Goal: Information Seeking & Learning: Understand process/instructions

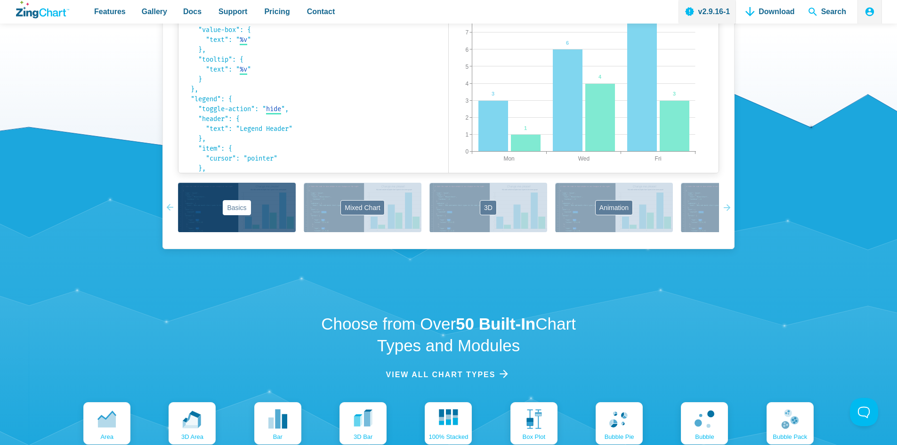
scroll to position [757, 0]
click at [417, 354] on h2 "Choose from Over 50 Built-In Chart Types and Modules" at bounding box center [448, 333] width 275 height 43
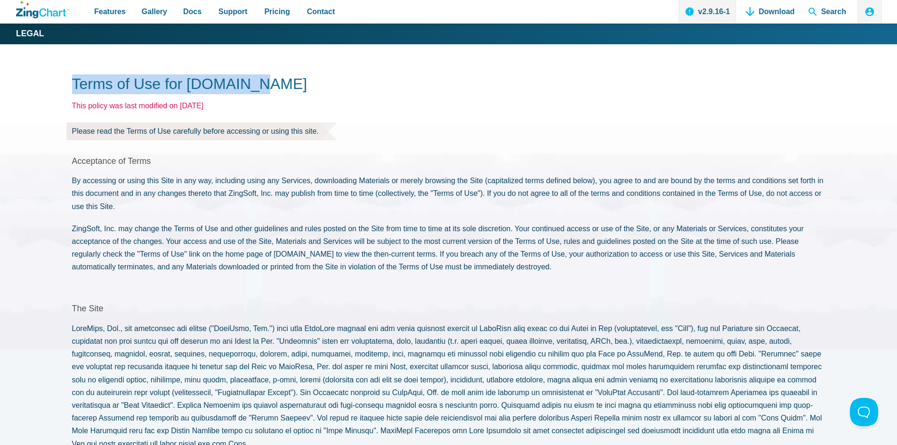
drag, startPoint x: 74, startPoint y: 89, endPoint x: 255, endPoint y: 83, distance: 180.4
click at [255, 83] on h1 "Terms of Use for [DOMAIN_NAME]" at bounding box center [448, 84] width 753 height 21
copy h1 "Terms of Use for ZingChart"
click at [396, 163] on h2 "Acceptance of Terms" at bounding box center [448, 161] width 753 height 11
